Goal: Information Seeking & Learning: Learn about a topic

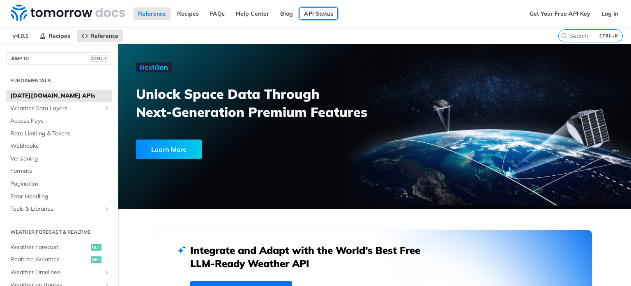
click at [320, 12] on link "API Status" at bounding box center [319, 13] width 38 height 12
click at [87, 108] on span "Weather Data Layers" at bounding box center [55, 108] width 91 height 8
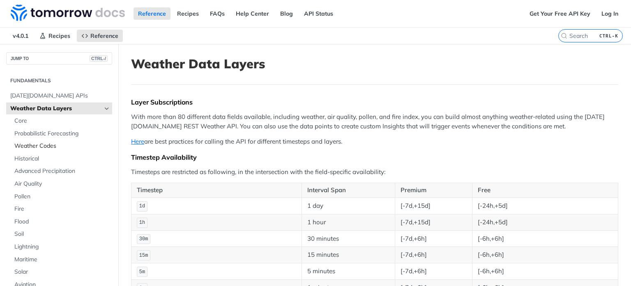
click at [62, 144] on span "Weather Codes" at bounding box center [62, 146] width 96 height 8
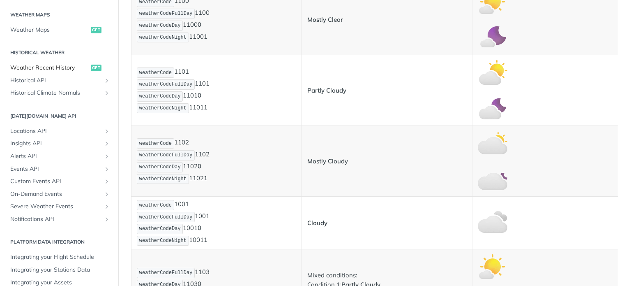
scroll to position [452, 0]
click at [56, 129] on span "Locations API" at bounding box center [55, 130] width 91 height 8
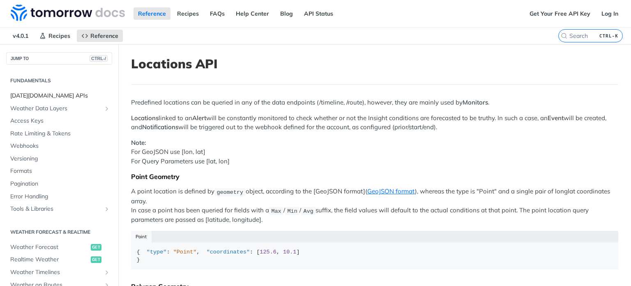
click at [46, 95] on span "[DATE][DOMAIN_NAME] APIs" at bounding box center [60, 96] width 100 height 8
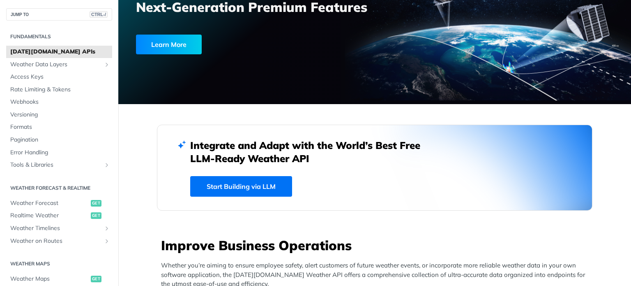
scroll to position [123, 0]
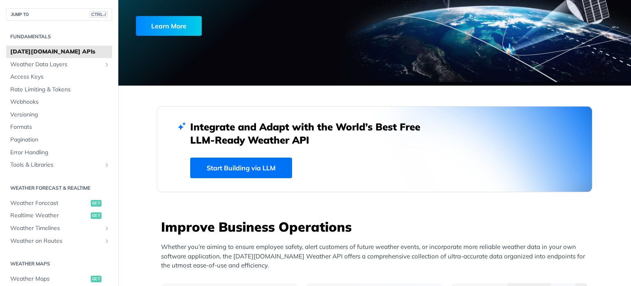
click at [233, 161] on link "Start Building via LLM" at bounding box center [241, 167] width 102 height 21
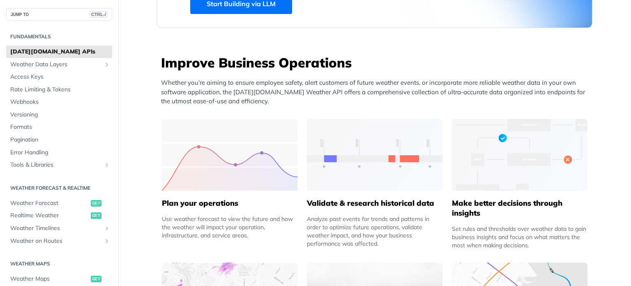
scroll to position [288, 0]
